Goal: Check status: Check status

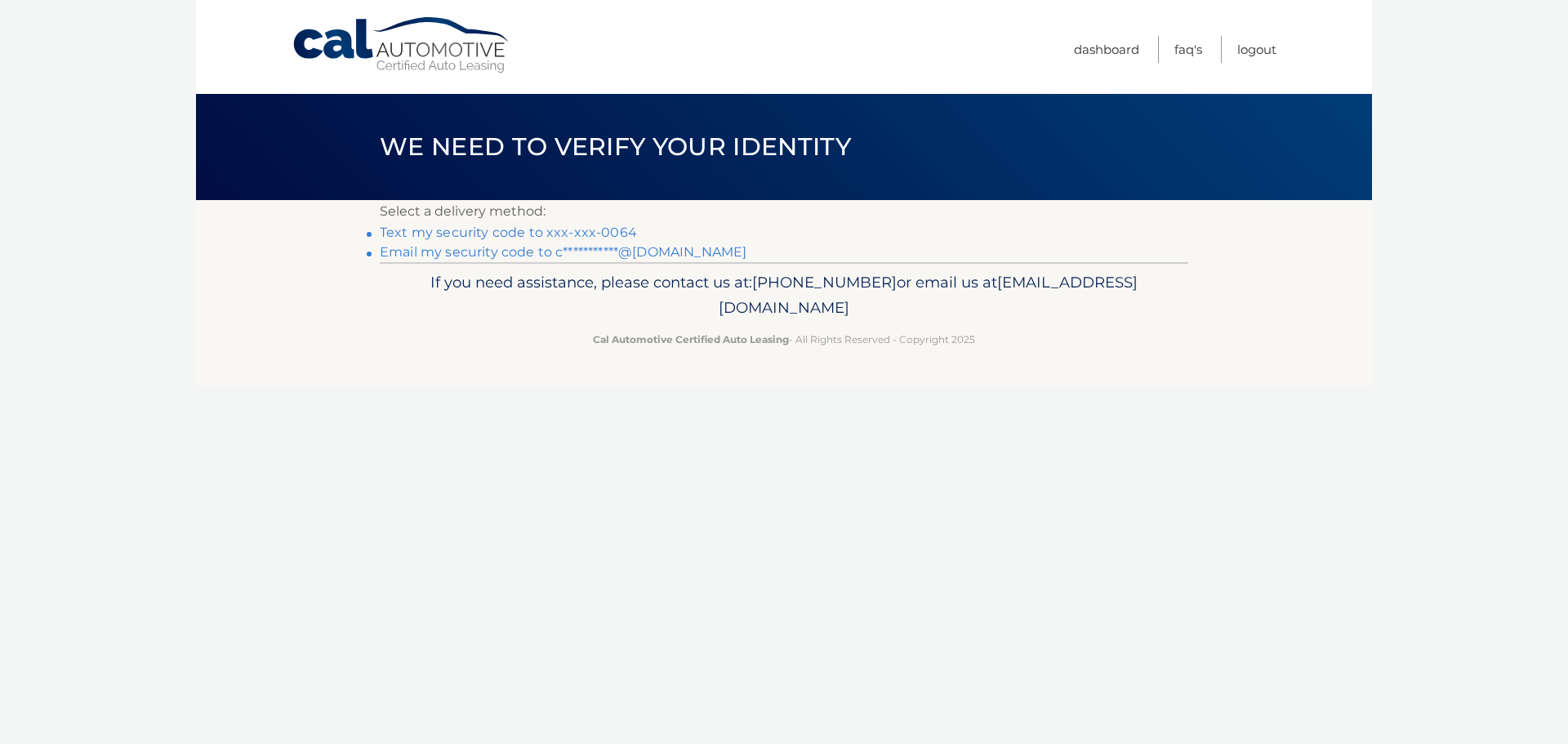
click at [405, 229] on link "Text my security code to xxx-xxx-0064" at bounding box center [508, 232] width 258 height 15
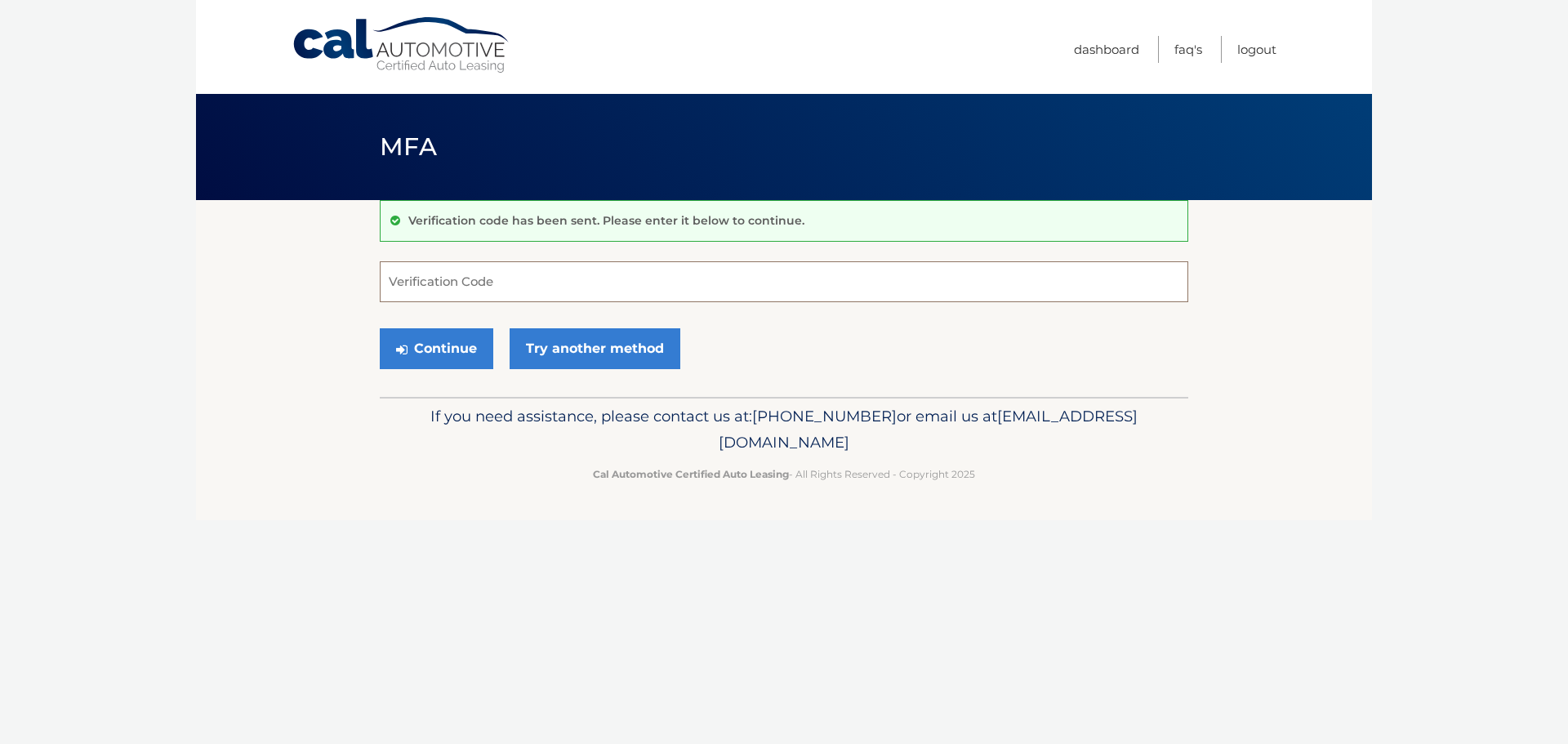
click at [658, 275] on input "Verification Code" at bounding box center [784, 282] width 809 height 41
click at [402, 284] on input "Verification Code" at bounding box center [784, 282] width 809 height 41
type input "745971"
click at [448, 360] on button "Continue" at bounding box center [436, 348] width 114 height 41
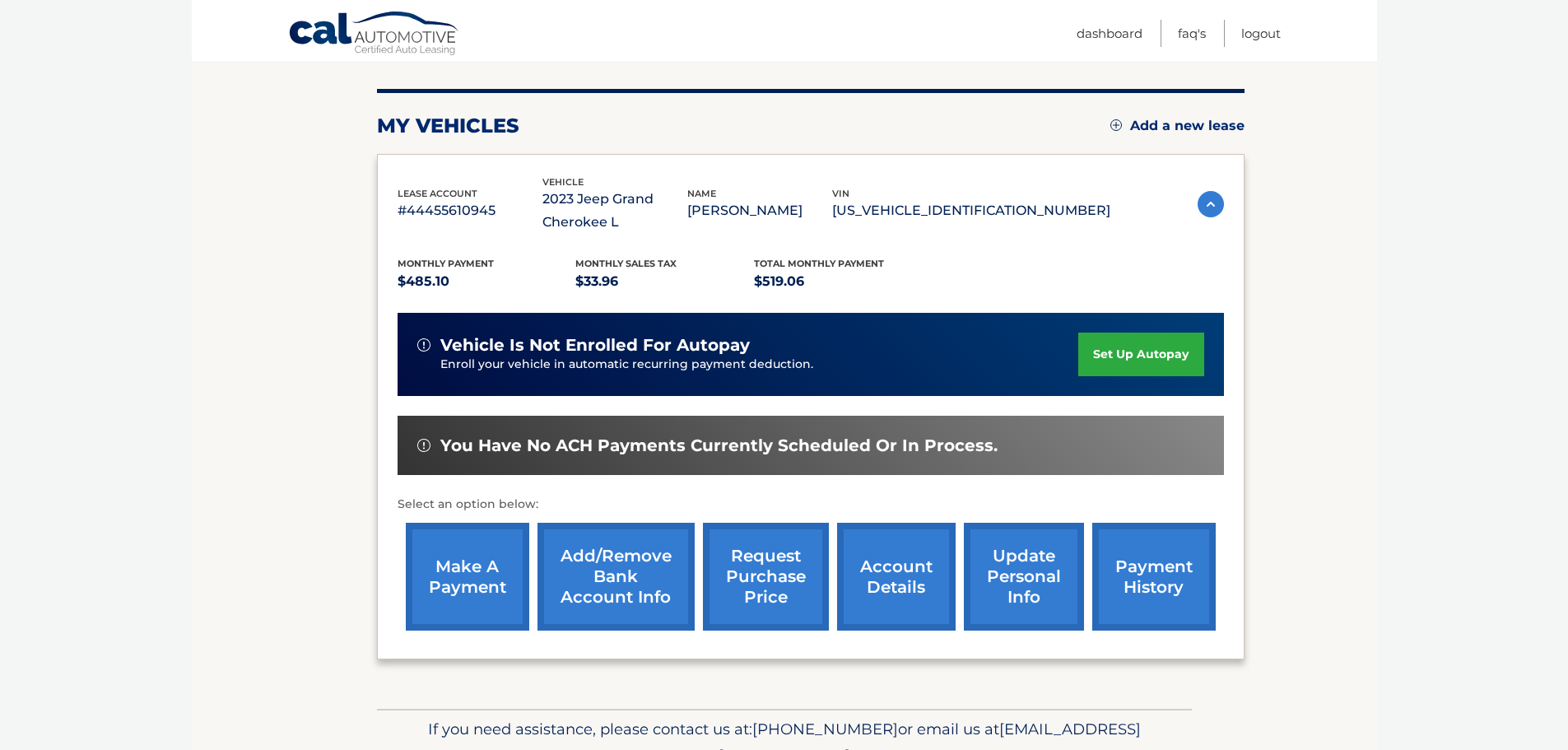
scroll to position [188, 0]
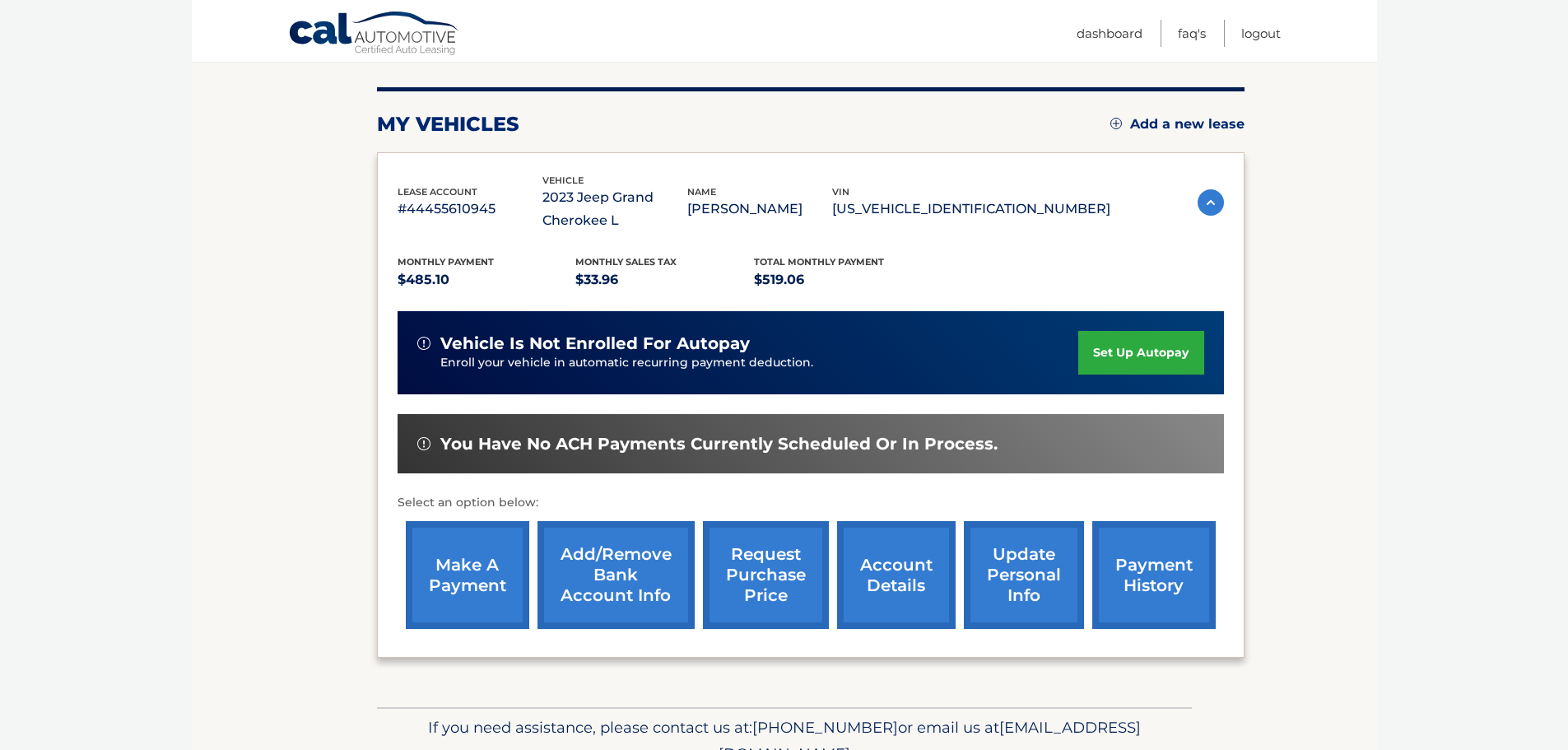
click at [872, 583] on link "account details" at bounding box center [896, 574] width 119 height 108
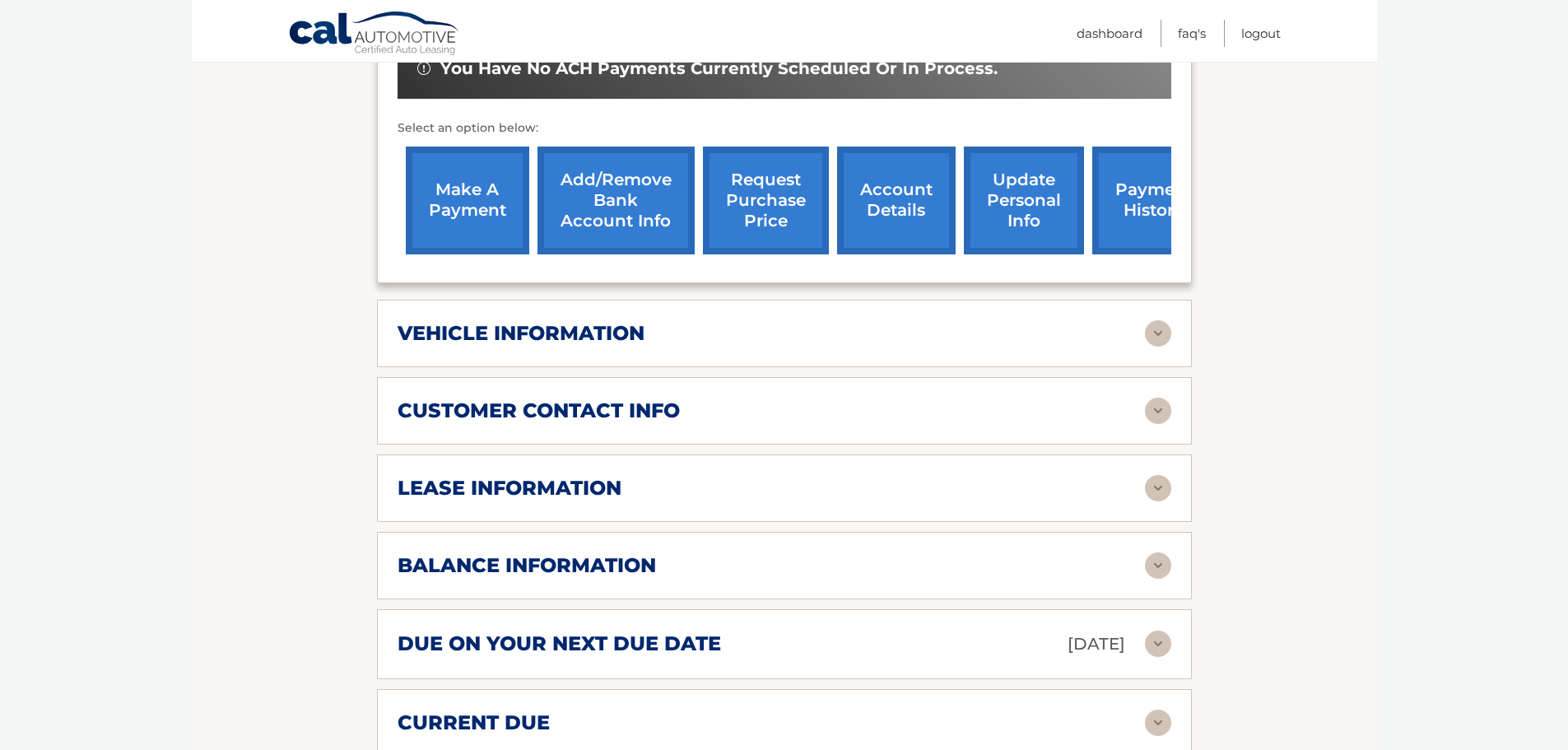
scroll to position [741, 0]
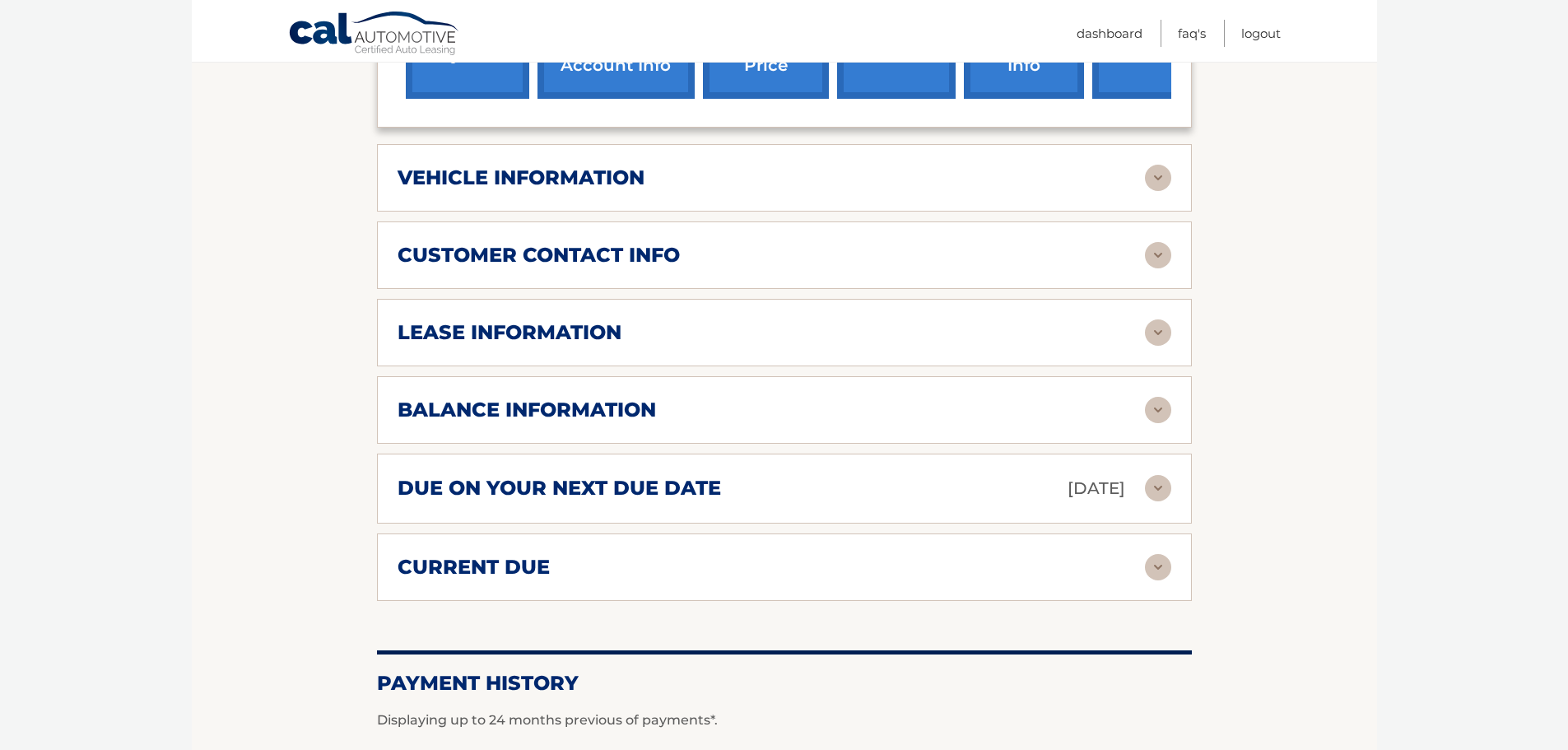
click at [1152, 327] on img at bounding box center [1158, 333] width 26 height 26
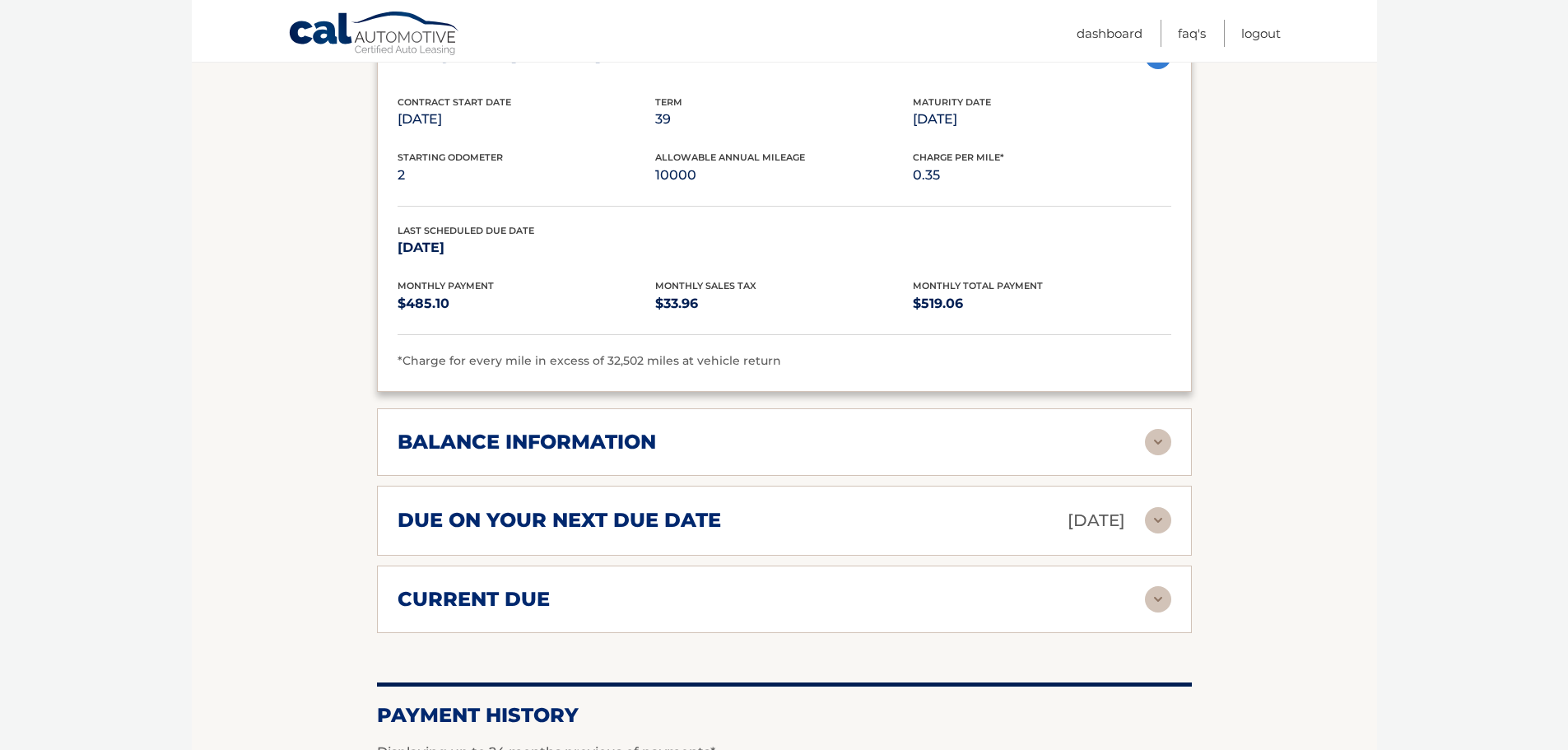
scroll to position [988, 0]
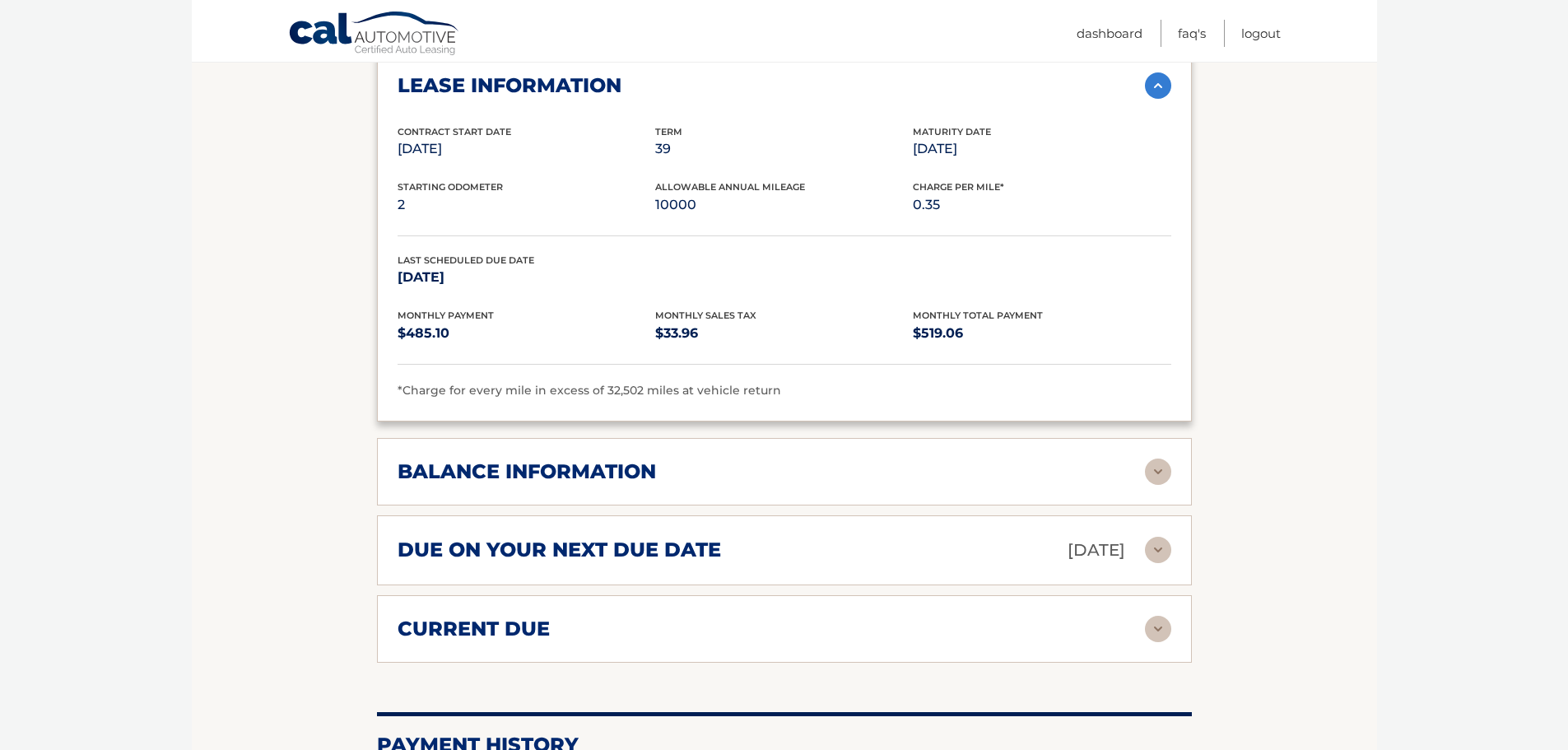
drag, startPoint x: 941, startPoint y: 144, endPoint x: 993, endPoint y: 143, distance: 52.0
click at [993, 143] on p "Oct 26, 2026" at bounding box center [1041, 148] width 258 height 23
click at [976, 150] on p "Oct 26, 2026" at bounding box center [1041, 148] width 258 height 23
drag, startPoint x: 962, startPoint y: 152, endPoint x: 994, endPoint y: 145, distance: 32.8
click at [994, 145] on p "Oct 26, 2026" at bounding box center [1041, 148] width 258 height 23
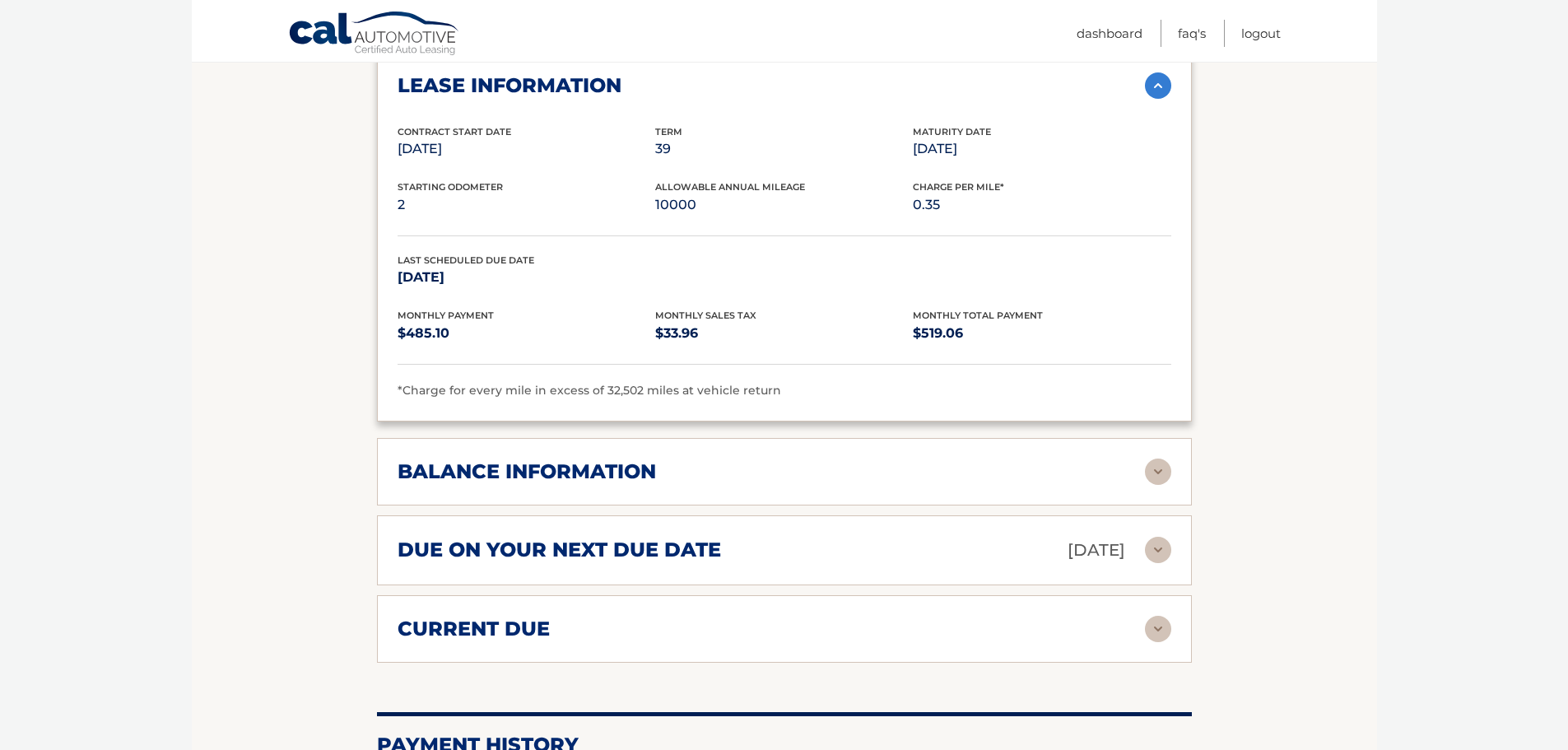
copy p "2026"
